Goal: Navigation & Orientation: Find specific page/section

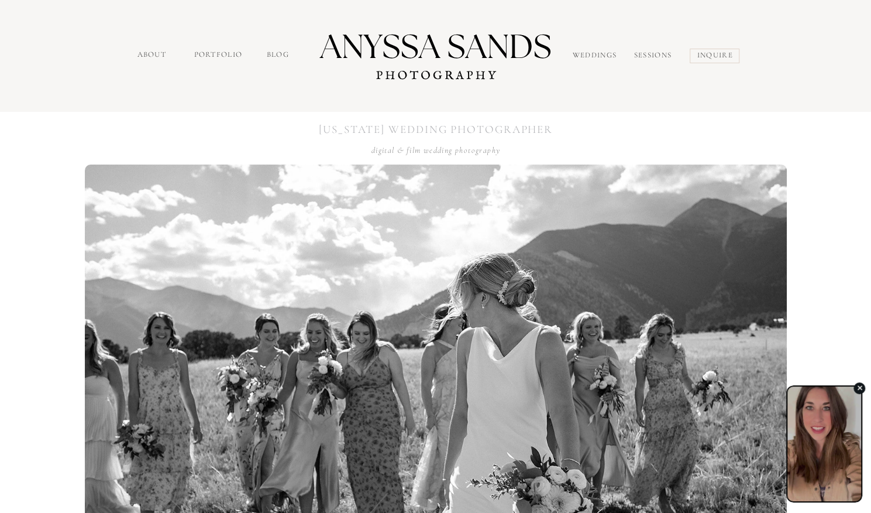
click at [827, 451] on div "button" at bounding box center [825, 437] width 74 height 115
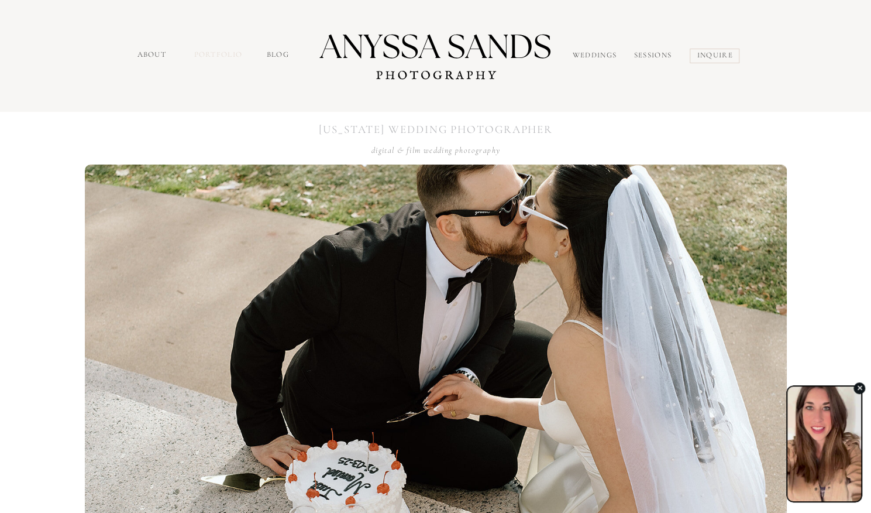
click at [215, 57] on nav "portfolio" at bounding box center [219, 55] width 50 height 13
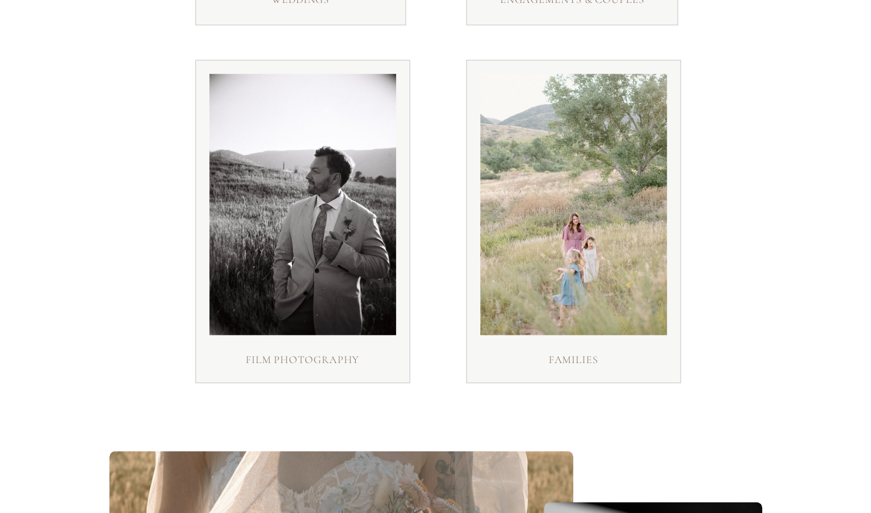
scroll to position [504, 0]
click at [347, 170] on div at bounding box center [302, 203] width 187 height 261
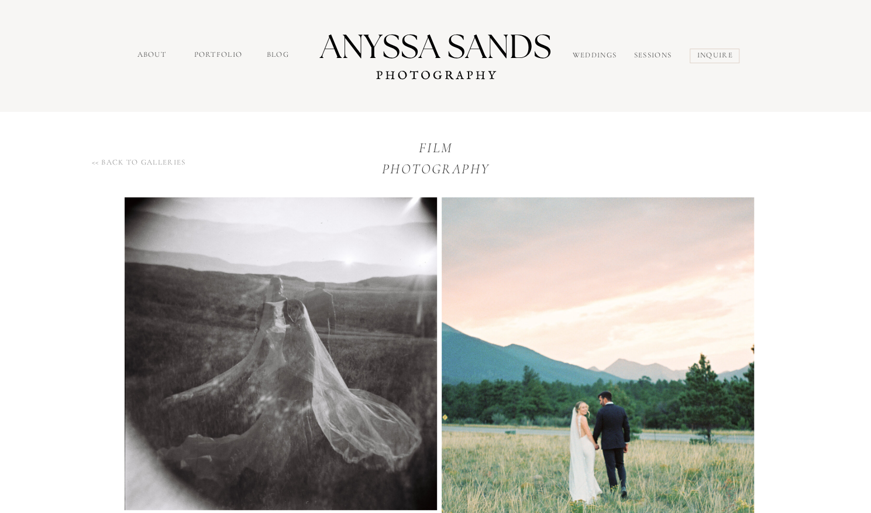
click at [148, 51] on nav "about" at bounding box center [153, 55] width 32 height 13
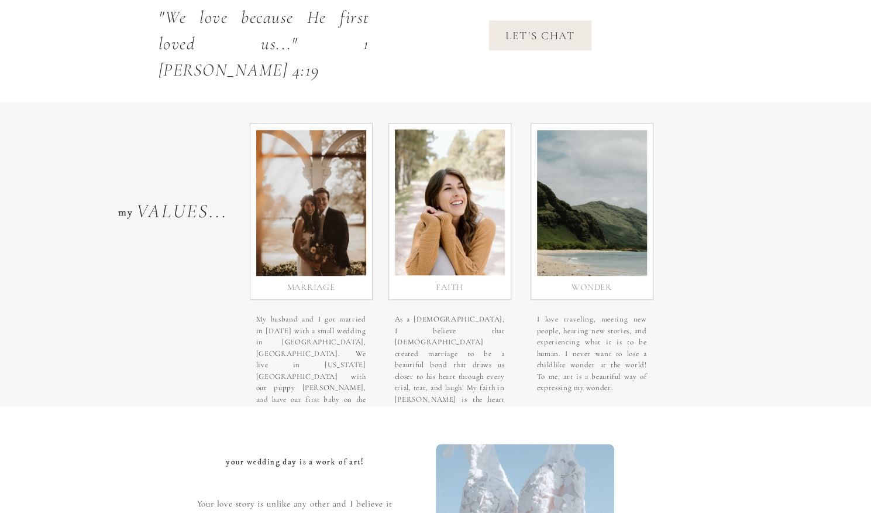
scroll to position [462, 0]
